Goal: Transaction & Acquisition: Subscribe to service/newsletter

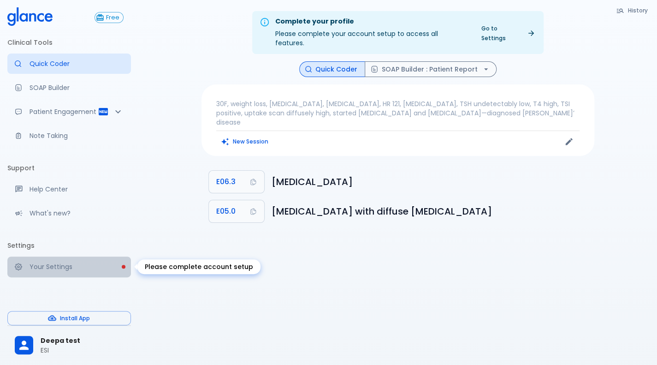
click at [43, 266] on p "Your Settings" at bounding box center [76, 266] width 94 height 9
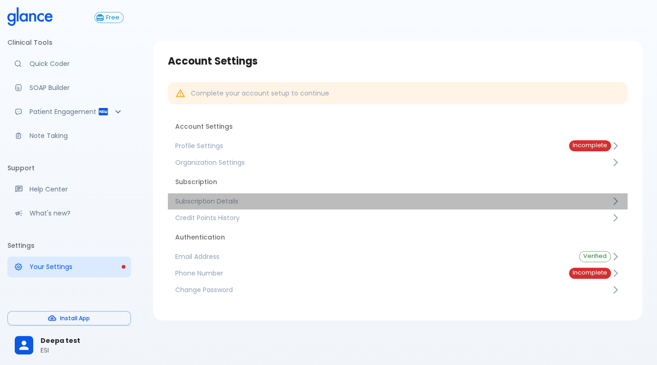
click at [209, 206] on link "Subscription Details" at bounding box center [397, 201] width 459 height 17
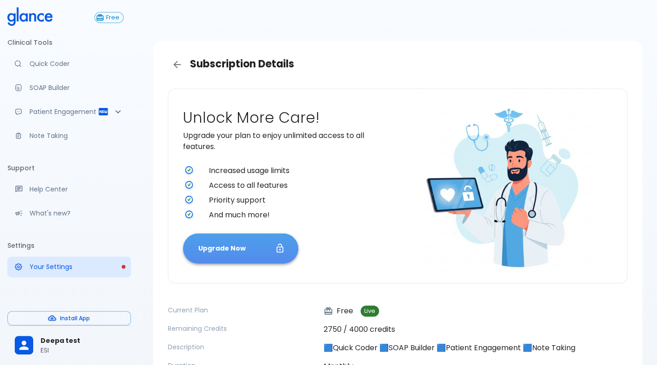
click at [213, 257] on button "Upgrade Now" at bounding box center [240, 248] width 115 height 30
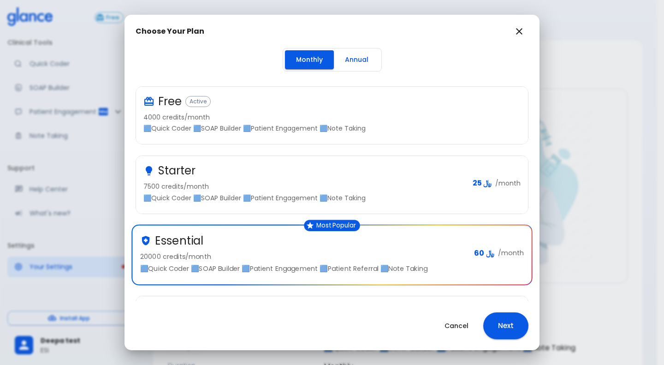
click at [229, 166] on div "Starter" at bounding box center [304, 170] width 322 height 15
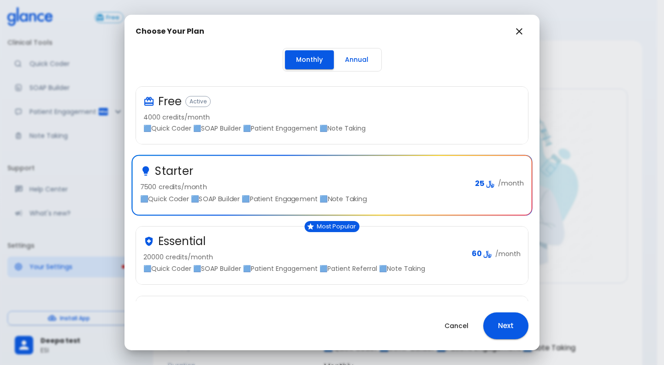
click at [221, 237] on div "Essential" at bounding box center [303, 241] width 321 height 15
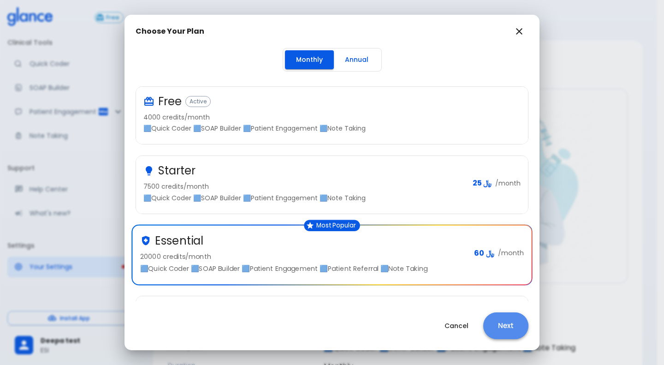
click at [501, 320] on button "Next" at bounding box center [505, 325] width 45 height 27
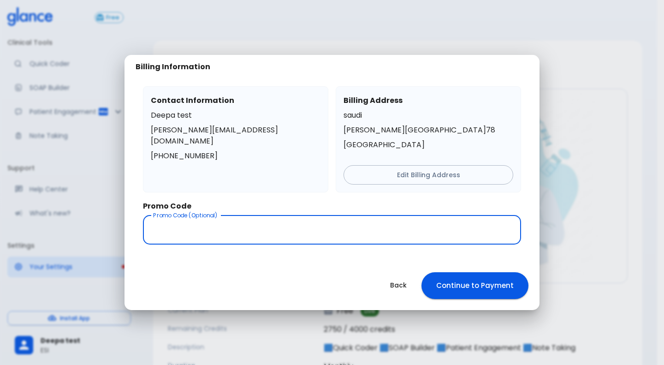
click at [367, 233] on input "text" at bounding box center [332, 229] width 378 height 29
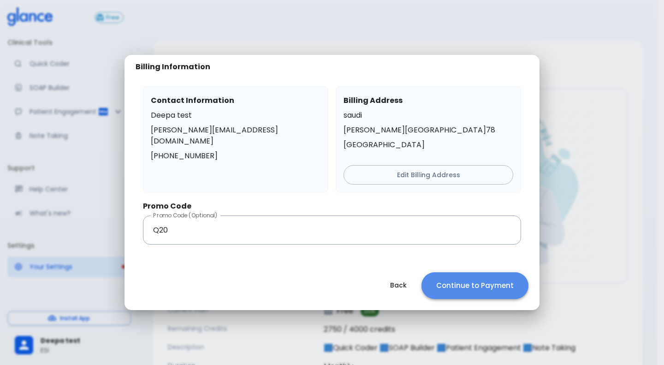
click at [472, 296] on button "Continue to Payment" at bounding box center [474, 285] width 107 height 27
click at [347, 235] on input "Q20" at bounding box center [332, 229] width 378 height 29
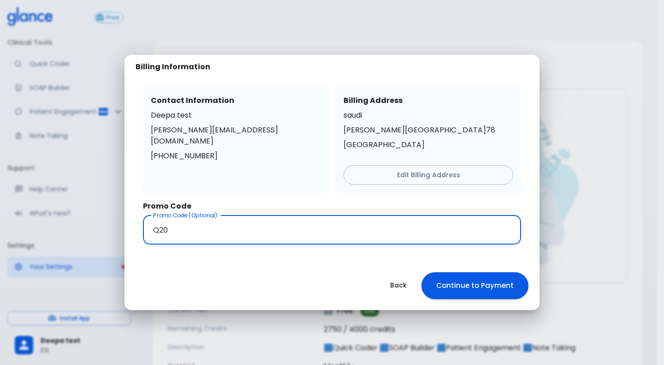
click at [347, 235] on input "Q20" at bounding box center [332, 229] width 378 height 29
type input "test100"
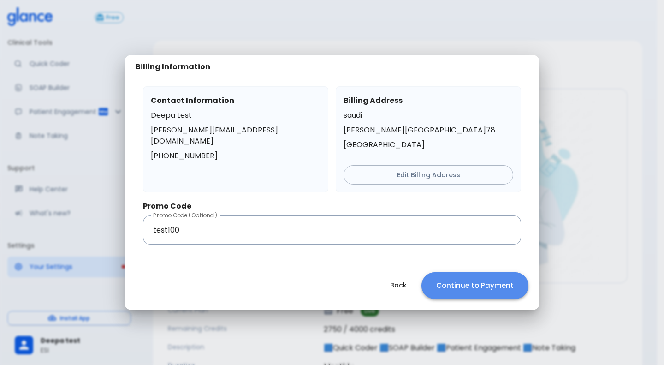
click at [477, 293] on button "Continue to Payment" at bounding box center [474, 285] width 107 height 27
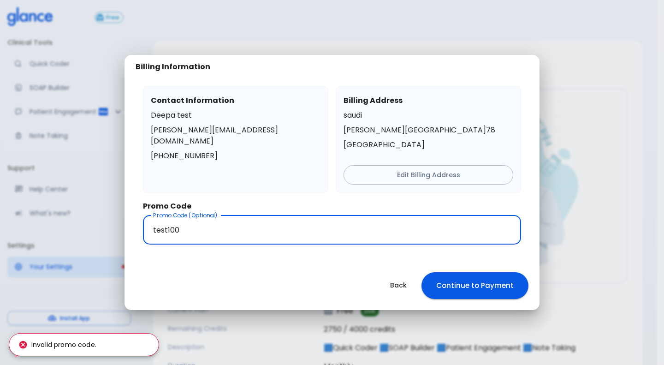
click at [193, 224] on input "test100" at bounding box center [332, 229] width 378 height 29
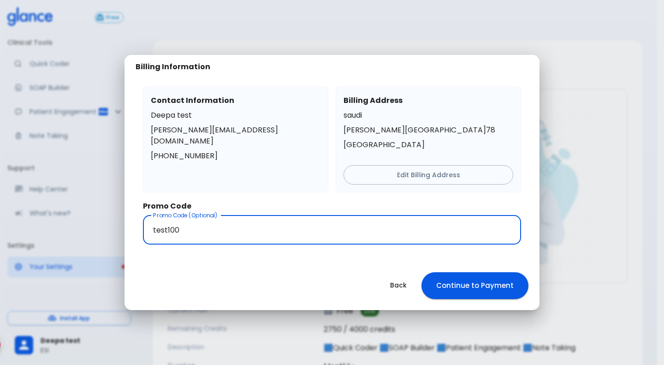
click at [193, 224] on input "test100" at bounding box center [332, 229] width 378 height 29
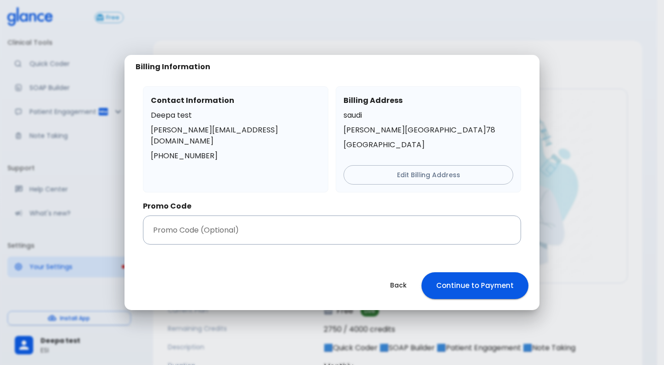
click at [382, 284] on div "Back Continue to Payment" at bounding box center [331, 285] width 415 height 49
click at [395, 217] on input "text" at bounding box center [332, 229] width 378 height 29
click at [396, 286] on button "Back" at bounding box center [398, 285] width 39 height 19
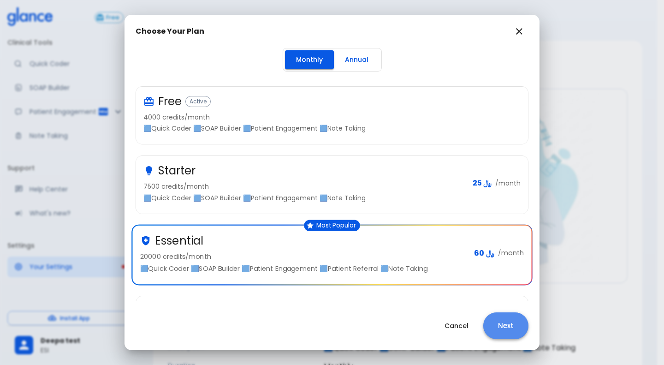
click at [500, 322] on button "Next" at bounding box center [505, 325] width 45 height 27
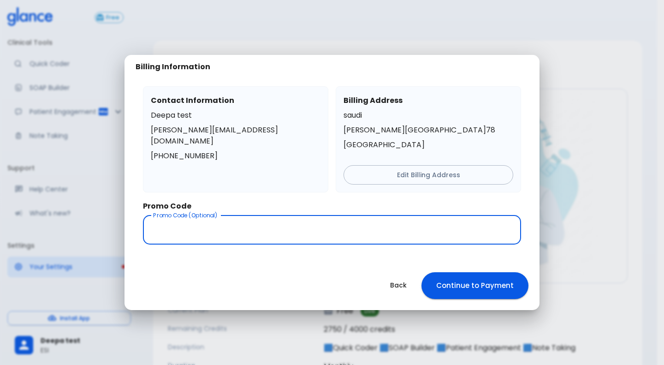
click at [352, 229] on input "text" at bounding box center [332, 229] width 378 height 29
type input "q20"
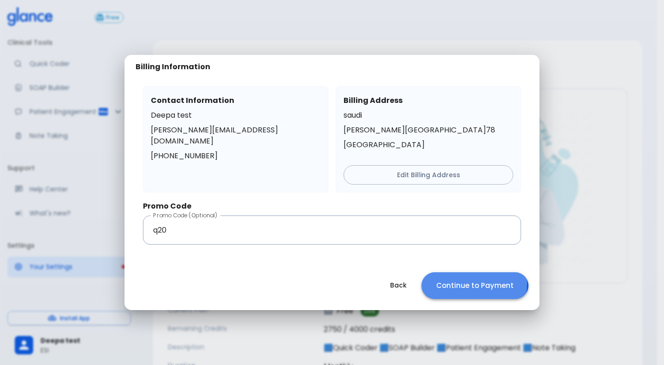
click at [464, 282] on button "Continue to Payment" at bounding box center [474, 285] width 107 height 27
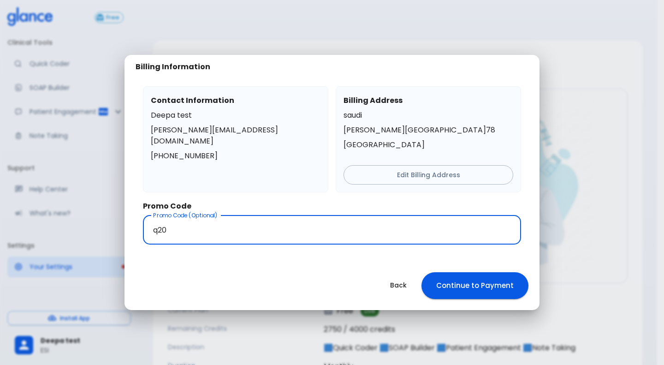
click at [473, 226] on input "q20" at bounding box center [332, 229] width 378 height 29
type input "Q20"
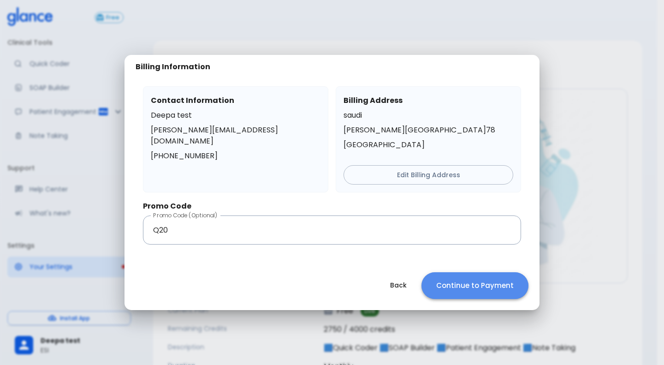
click at [481, 297] on button "Continue to Payment" at bounding box center [474, 285] width 107 height 27
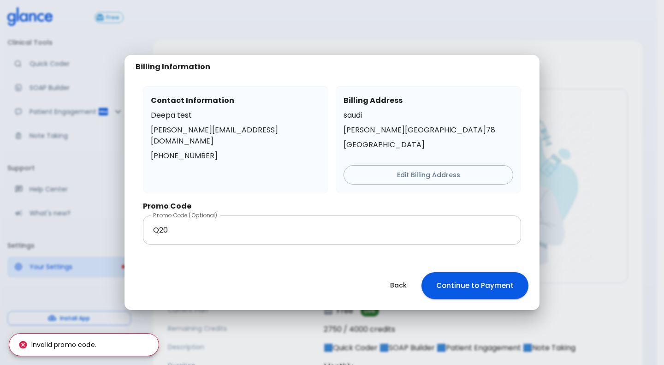
click at [276, 227] on input "Q20" at bounding box center [332, 229] width 378 height 29
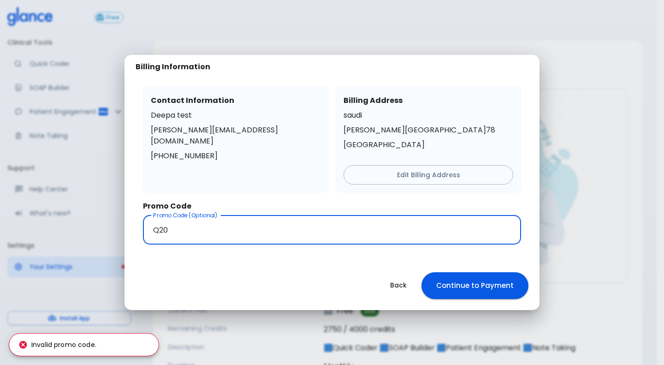
click at [276, 227] on input "Q20" at bounding box center [332, 229] width 378 height 29
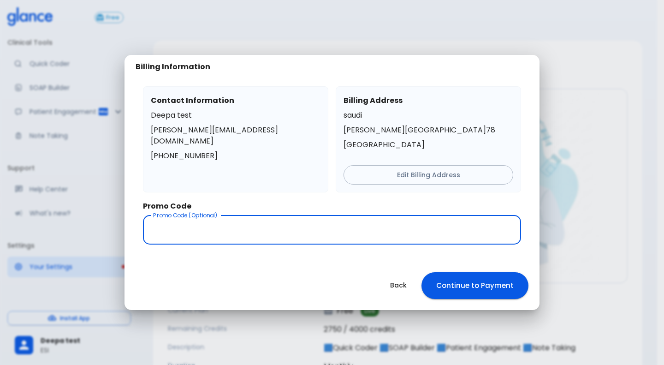
click at [276, 227] on input "text" at bounding box center [332, 229] width 378 height 29
type input "Q"
click at [399, 282] on button "Back" at bounding box center [398, 285] width 39 height 19
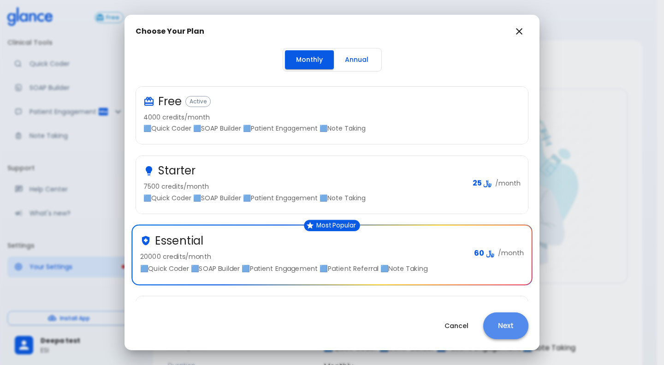
click at [518, 327] on button "Next" at bounding box center [505, 325] width 45 height 27
